Goal: Find contact information: Find contact information

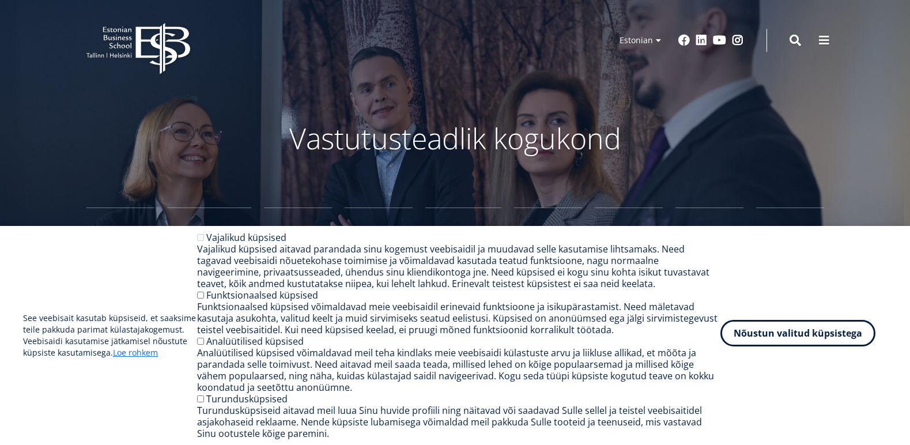
click at [798, 340] on button "Nõustun valitud küpsistega" at bounding box center [797, 333] width 155 height 27
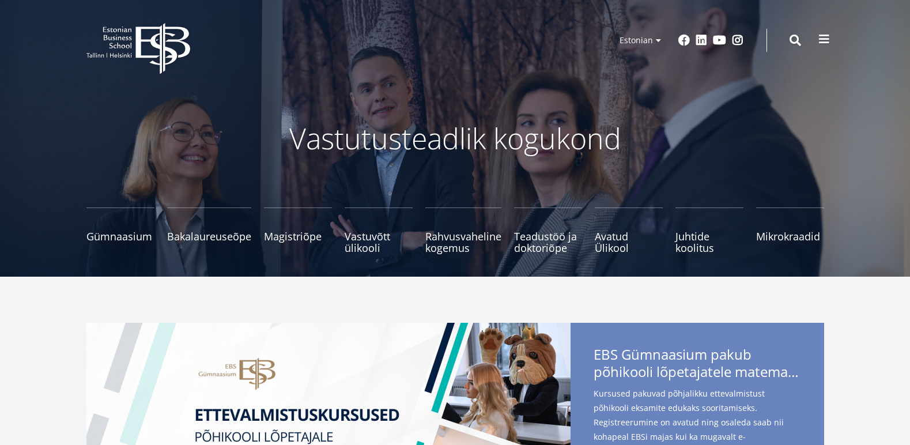
click at [826, 40] on span at bounding box center [824, 39] width 12 height 12
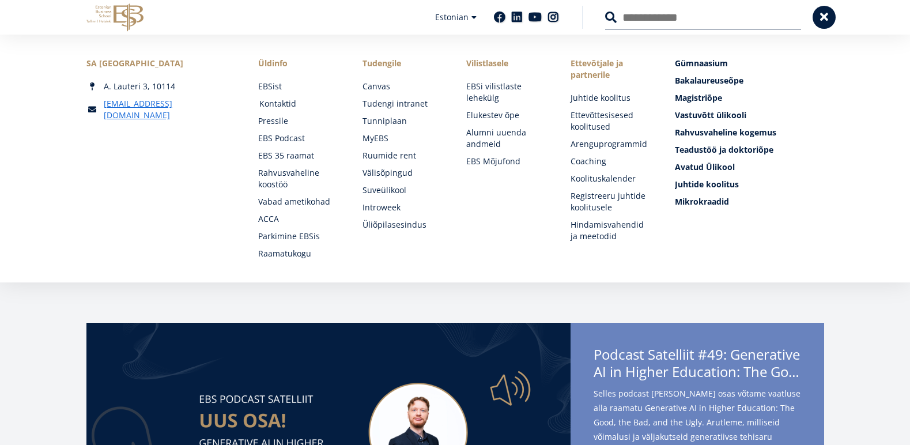
click at [283, 105] on link "Kontaktid" at bounding box center [299, 104] width 81 height 12
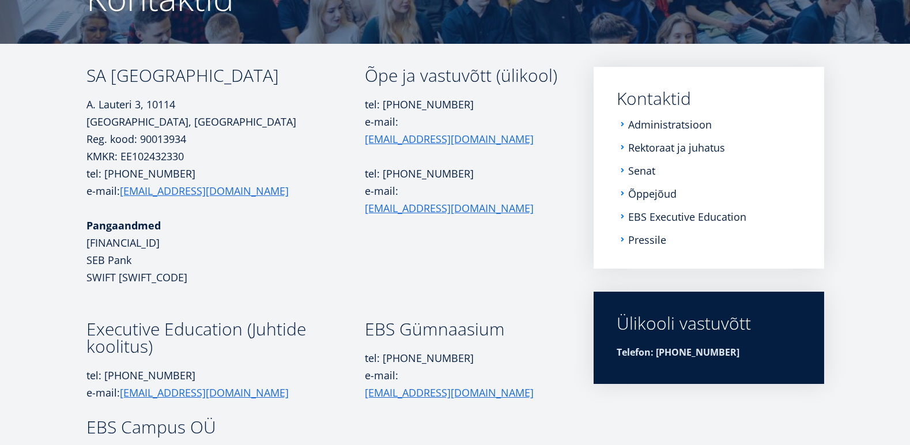
scroll to position [122, 0]
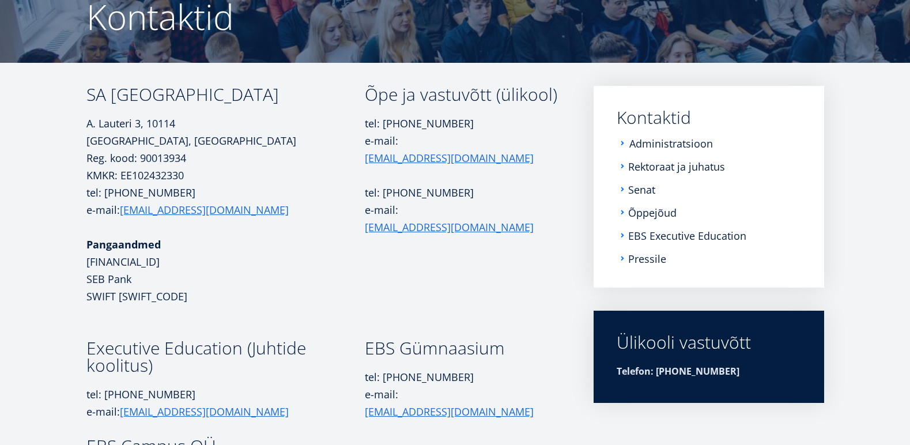
click at [670, 146] on link "Administratsioon" at bounding box center [671, 144] width 84 height 12
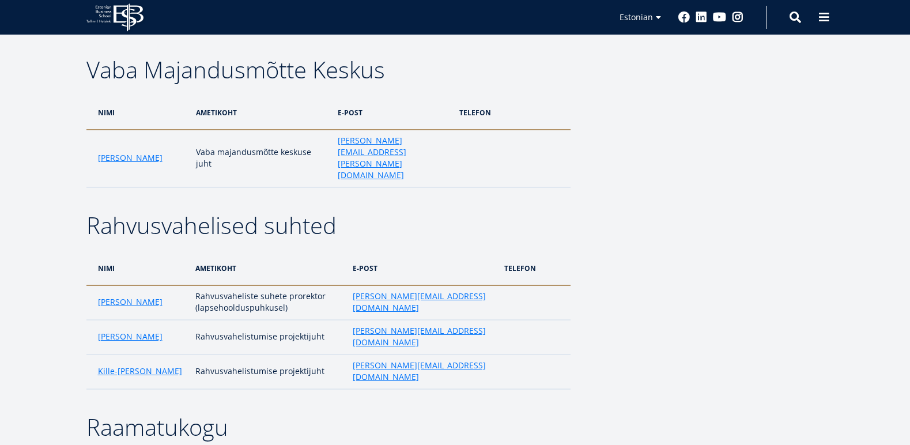
scroll to position [1521, 0]
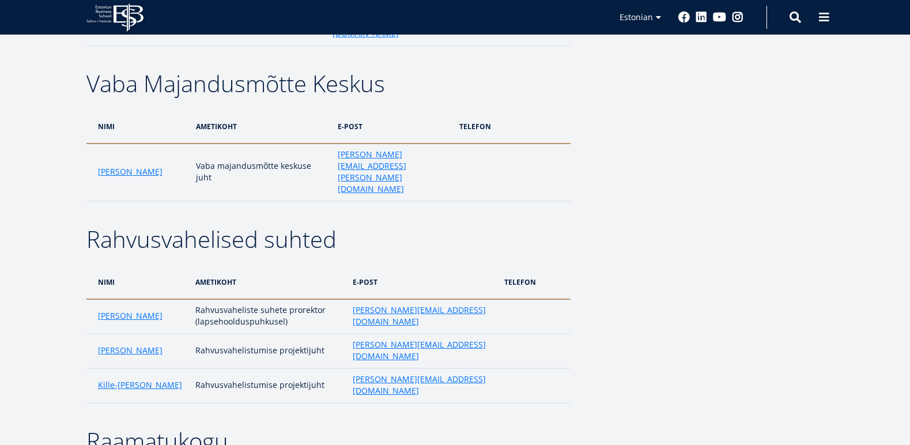
click at [108, 13] on icon "EBS Logo Created with Sketch." at bounding box center [114, 17] width 57 height 28
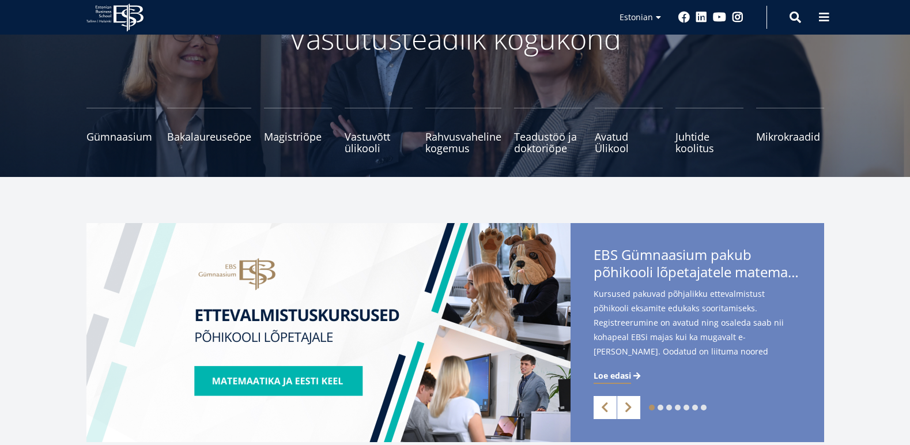
scroll to position [96, 0]
